Goal: Information Seeking & Learning: Find contact information

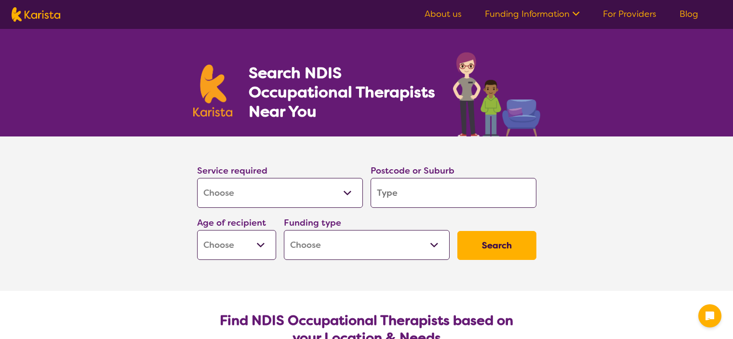
select select "[MEDICAL_DATA]"
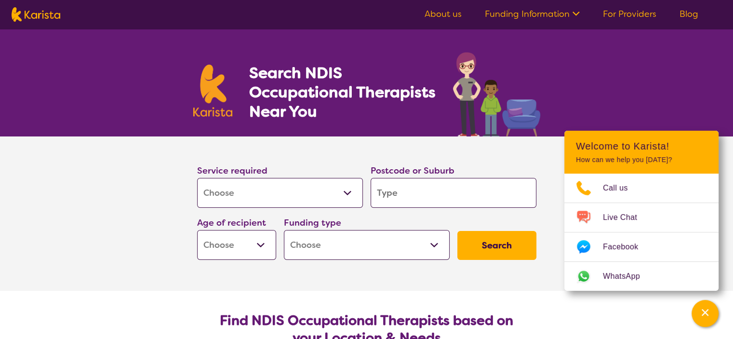
click at [407, 191] on input "search" at bounding box center [454, 193] width 166 height 30
type input "3"
type input "33"
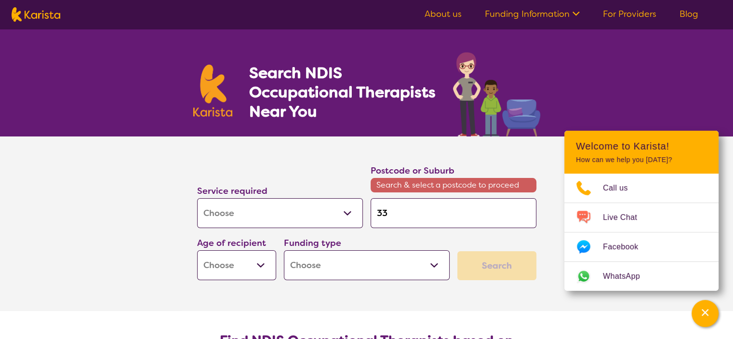
type input "335"
type input "3350"
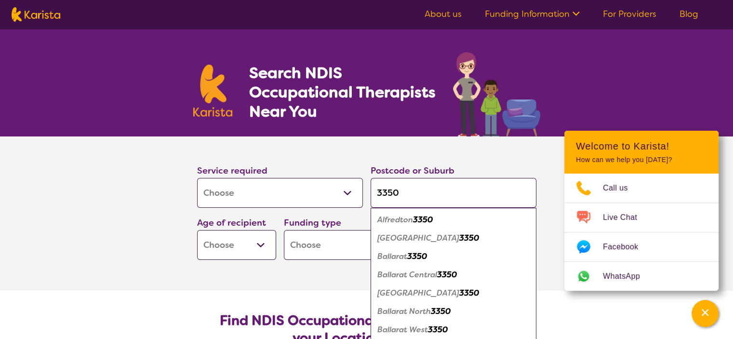
type input "3350"
click at [401, 252] on em "Ballarat" at bounding box center [392, 256] width 30 height 10
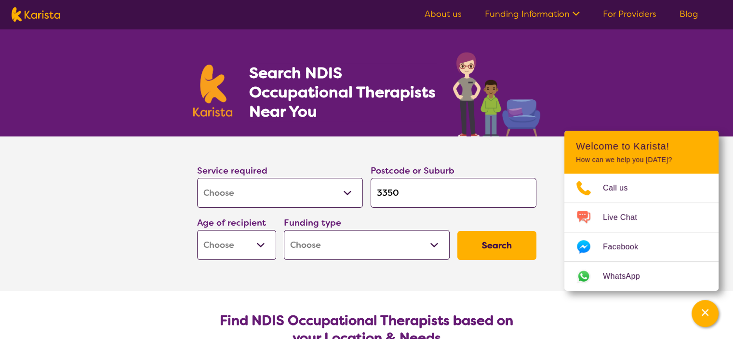
click at [262, 248] on select "Early Childhood - 0 to 9 Child - 10 to 11 Adolescent - 12 to 17 Adult - 18 to 6…" at bounding box center [236, 245] width 79 height 30
select select "AD"
click at [197, 230] on select "Early Childhood - 0 to 9 Child - 10 to 11 Adolescent - 12 to 17 Adult - 18 to 6…" at bounding box center [236, 245] width 79 height 30
select select "AD"
click at [414, 242] on select "Home Care Package (HCP) National Disability Insurance Scheme (NDIS) I don't know" at bounding box center [367, 245] width 166 height 30
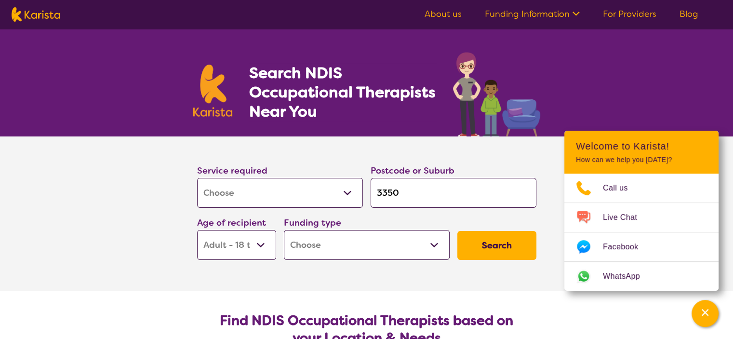
select select "NDIS"
click at [284, 230] on select "Home Care Package (HCP) National Disability Insurance Scheme (NDIS) I don't know" at bounding box center [367, 245] width 166 height 30
select select "NDIS"
click at [494, 250] on button "Search" at bounding box center [496, 245] width 79 height 29
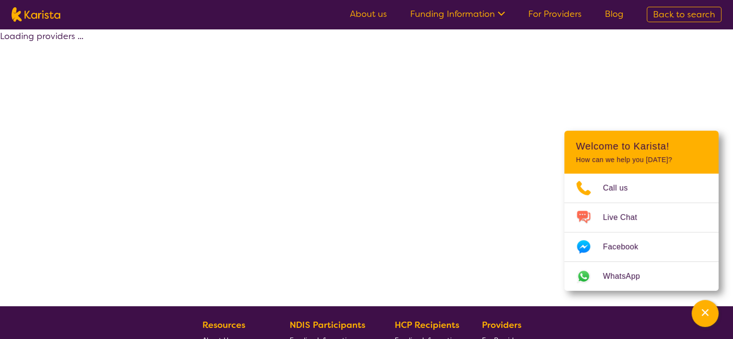
select select "by_score"
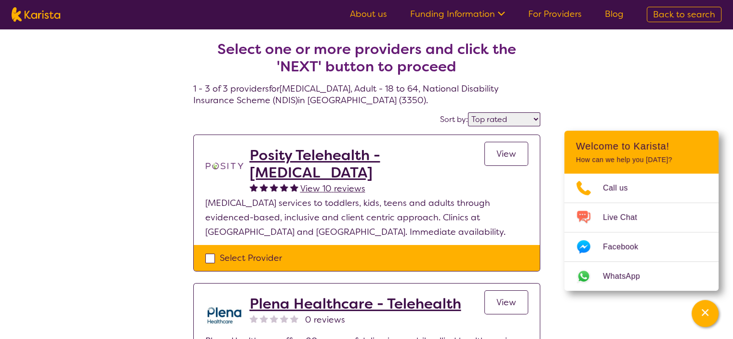
select select "[MEDICAL_DATA]"
select select "AD"
select select "NDIS"
select select "[MEDICAL_DATA]"
select select "AD"
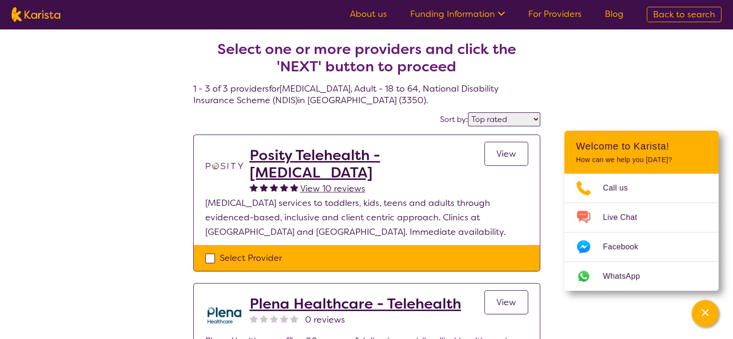
select select "NDIS"
